Goal: Information Seeking & Learning: Learn about a topic

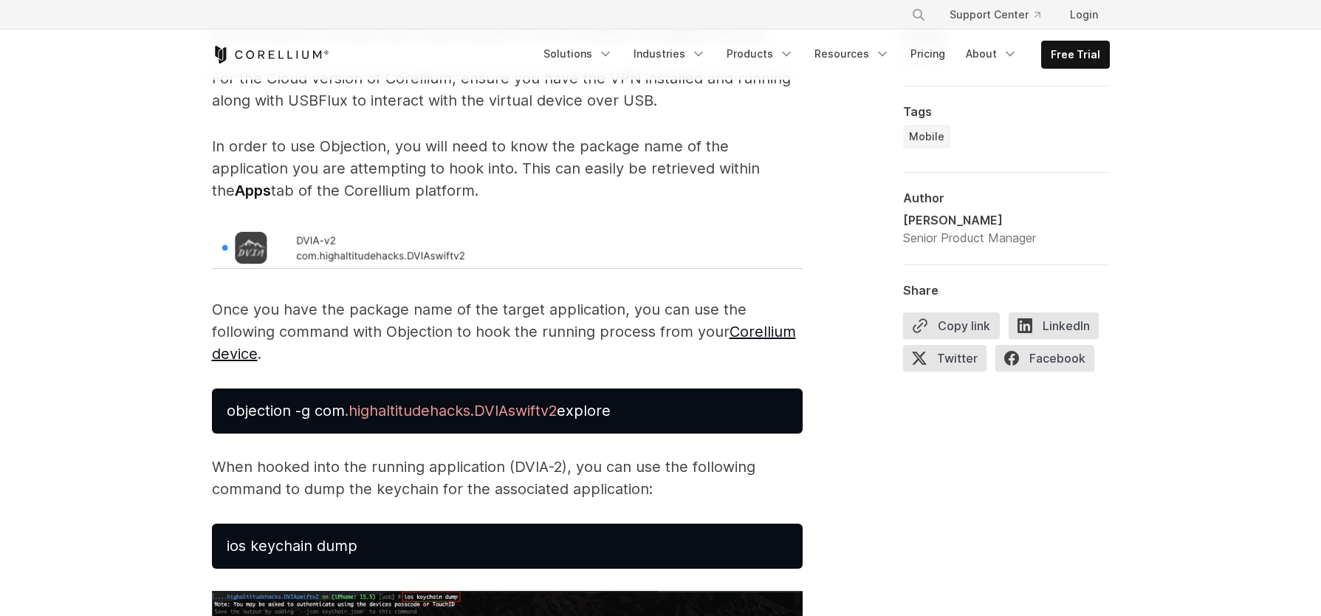
scroll to position [2709, 0]
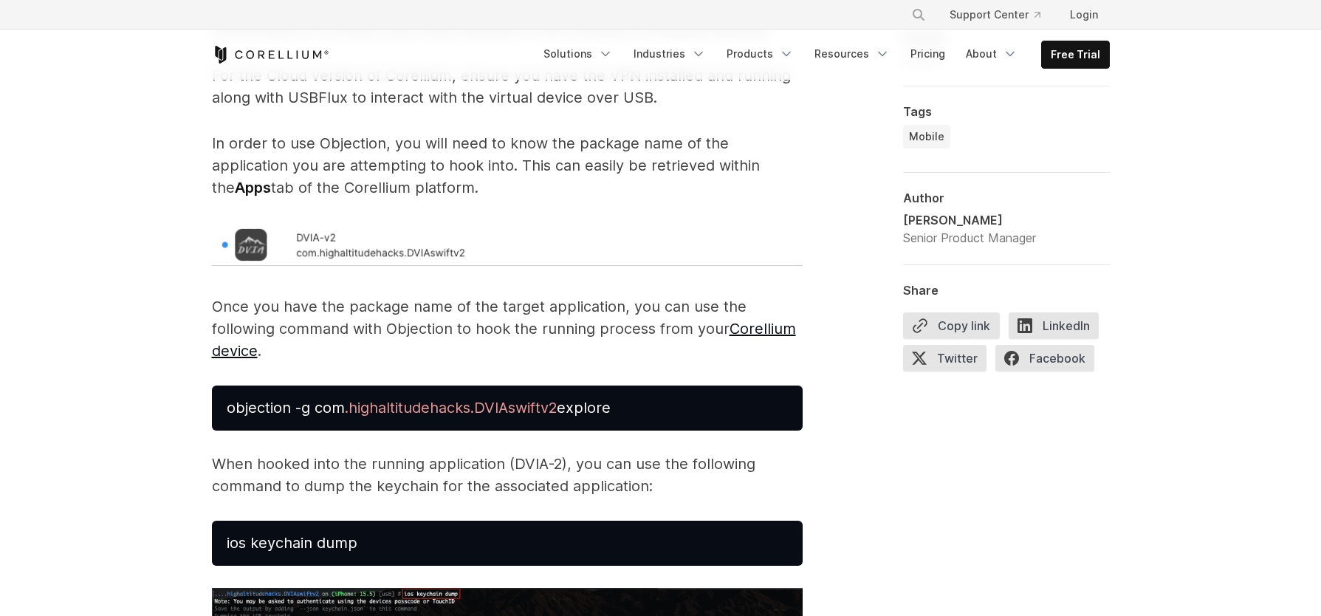
drag, startPoint x: 632, startPoint y: 428, endPoint x: 290, endPoint y: 430, distance: 341.9
click at [219, 430] on pre "objection -g com .highaltitudehacks.DVIAswiftv2 explore" at bounding box center [507, 407] width 591 height 45
copy span "objection -g com .highaltitudehacks.DVIAswiftv2 explore"
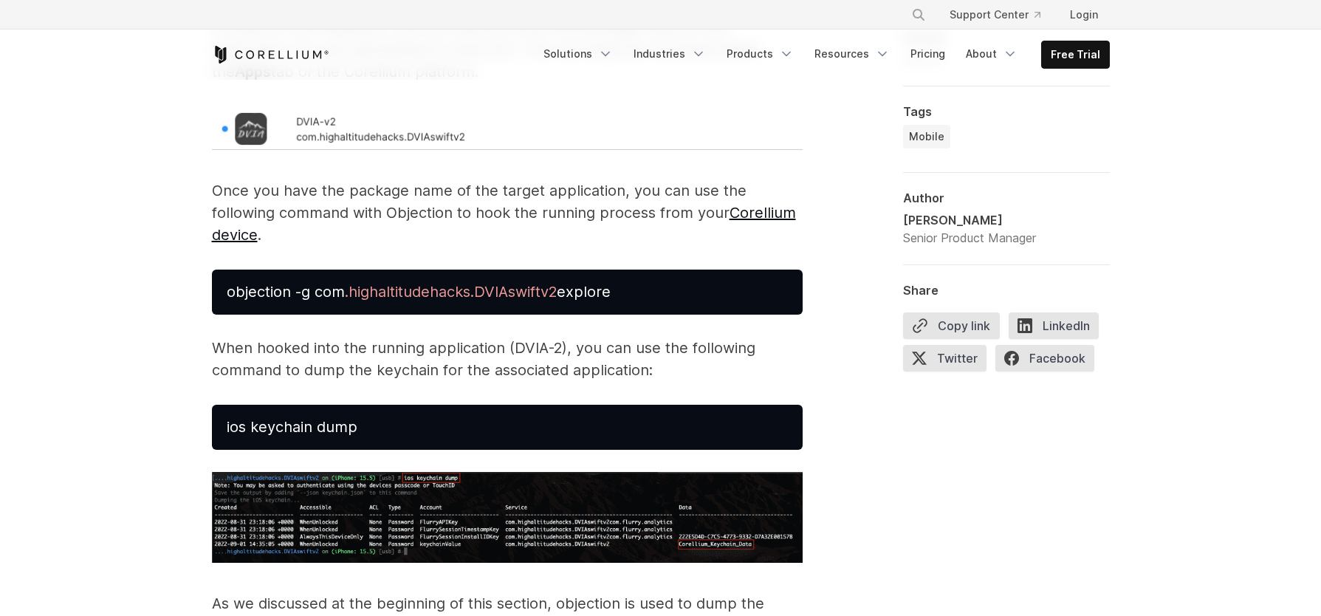
scroll to position [2835, 0]
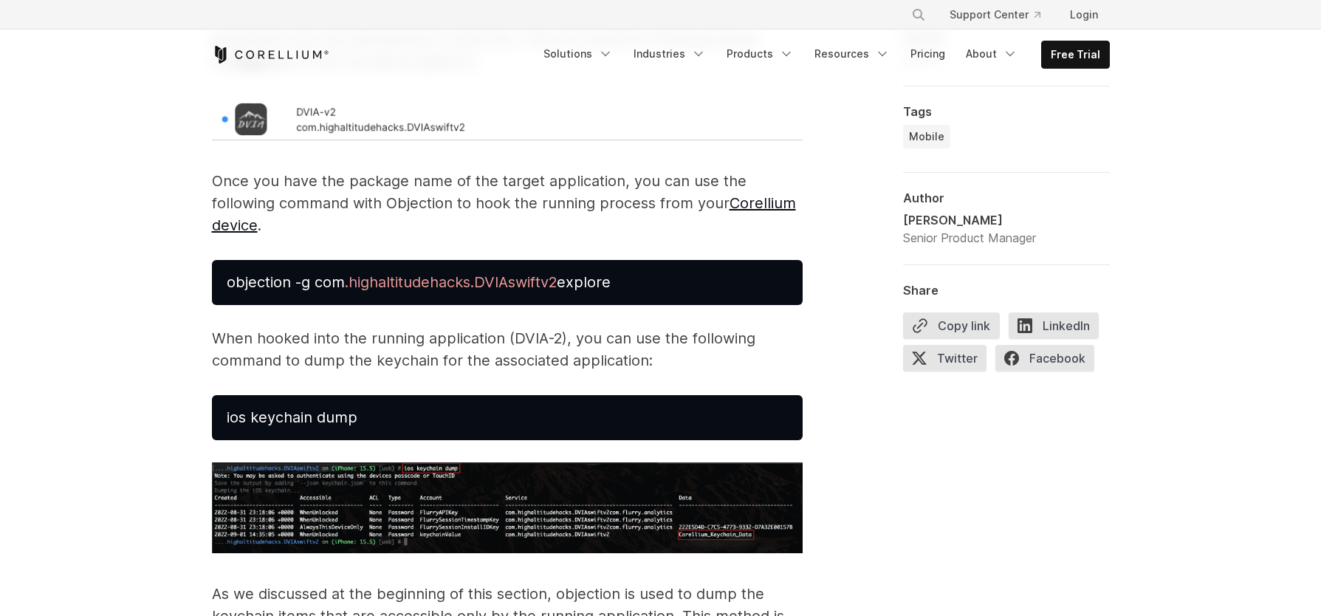
click at [370, 440] on pre "ios keychain dump" at bounding box center [507, 417] width 591 height 45
drag, startPoint x: 363, startPoint y: 440, endPoint x: 217, endPoint y: 446, distance: 146.3
click at [217, 440] on pre "ios keychain dump" at bounding box center [507, 417] width 591 height 45
copy span "ios keychain dump"
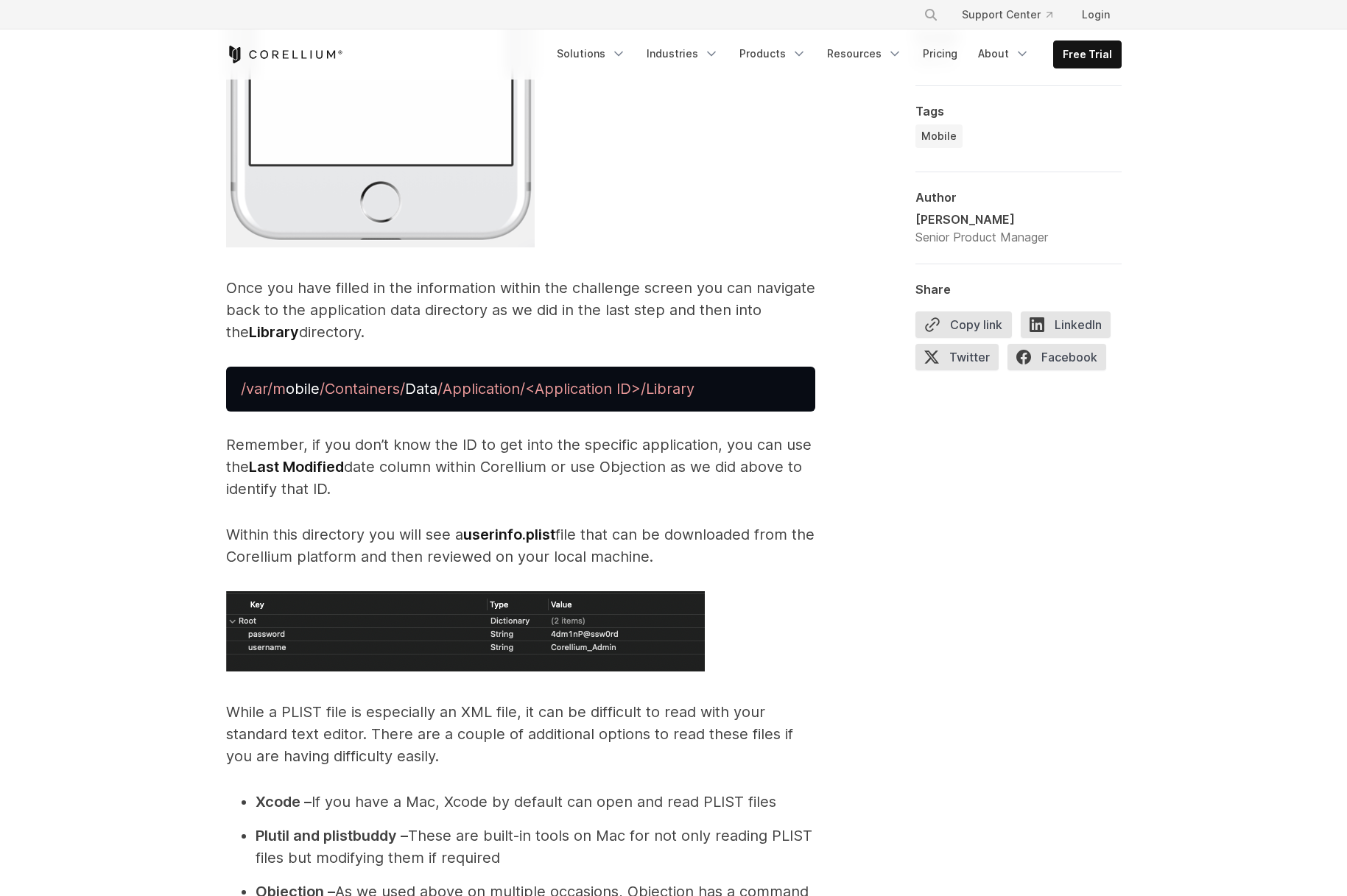
scroll to position [8118, 0]
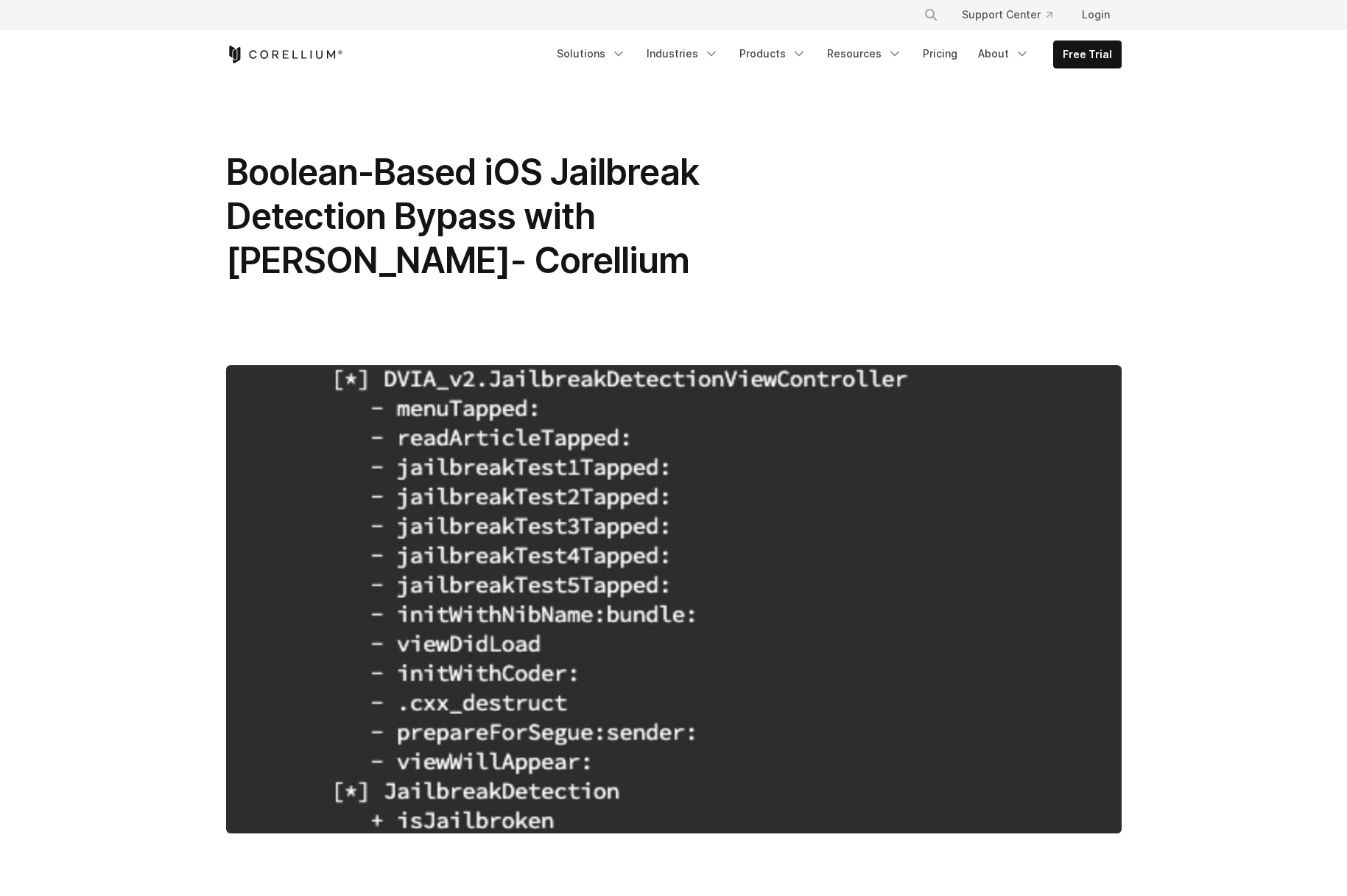
scroll to position [7701, 0]
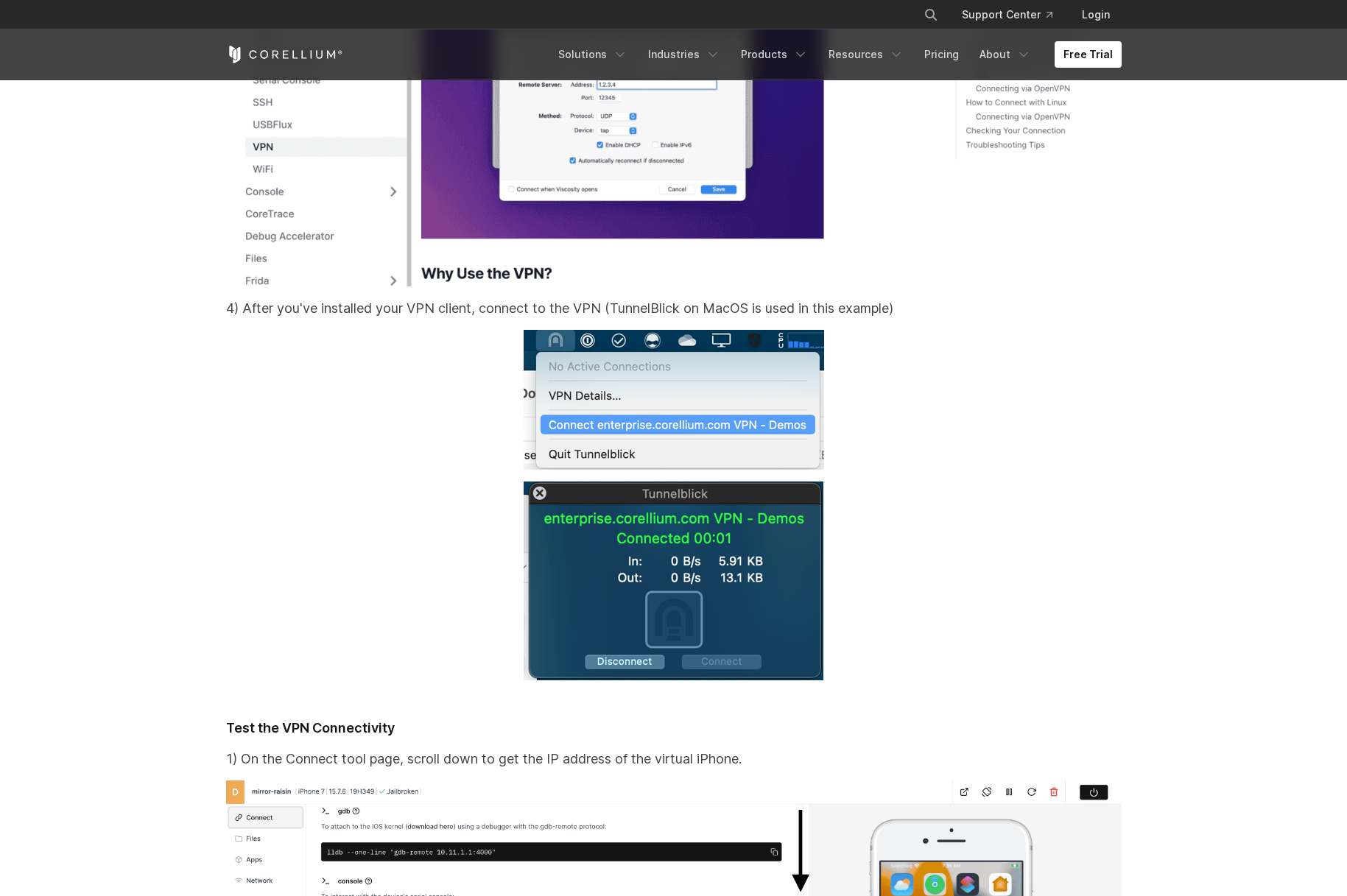
scroll to position [11885, 0]
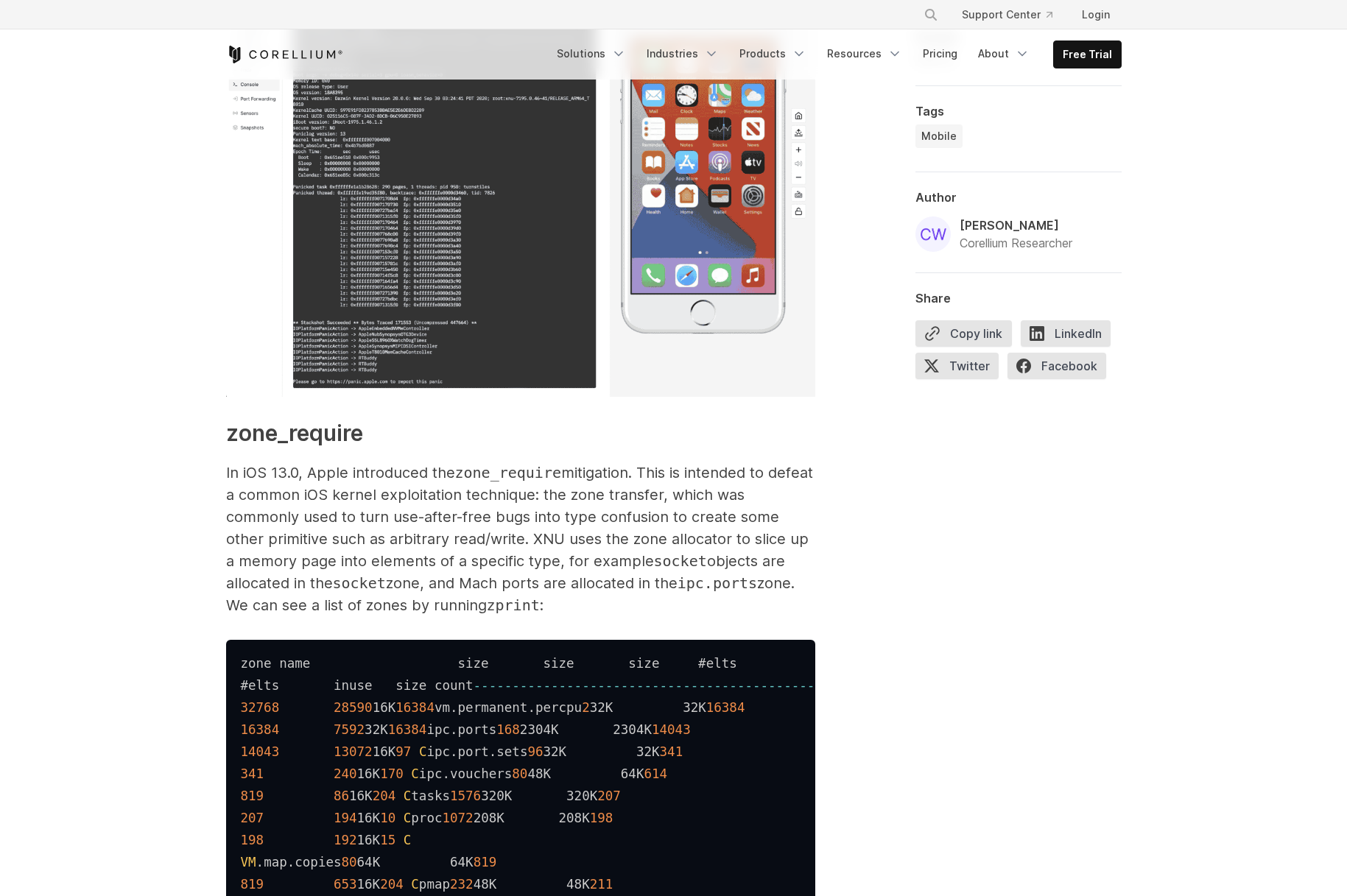
scroll to position [1636, 0]
